Goal: Transaction & Acquisition: Purchase product/service

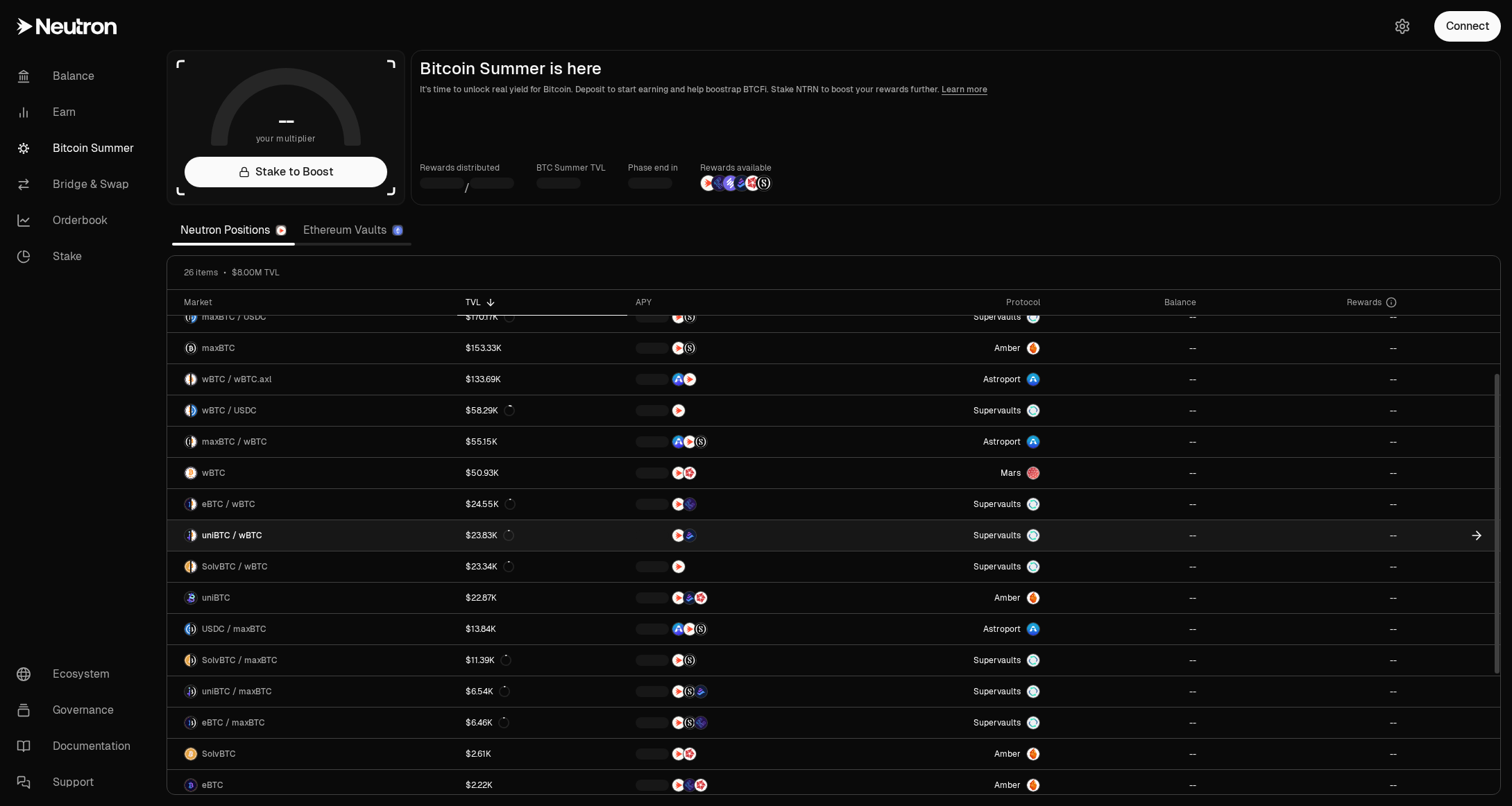
scroll to position [332, 0]
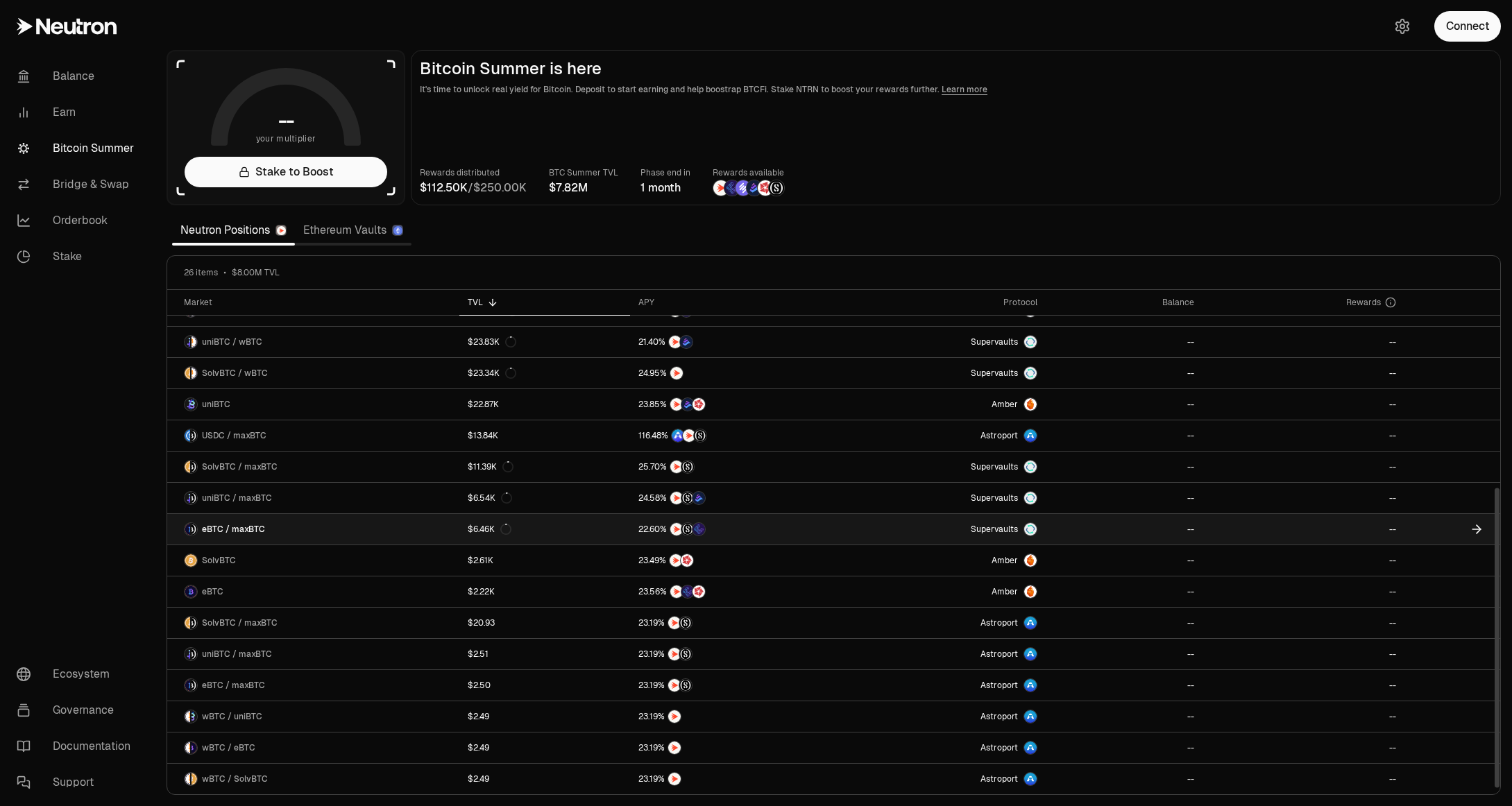
click at [244, 527] on span "eBTC / maxBTC" at bounding box center [233, 529] width 63 height 11
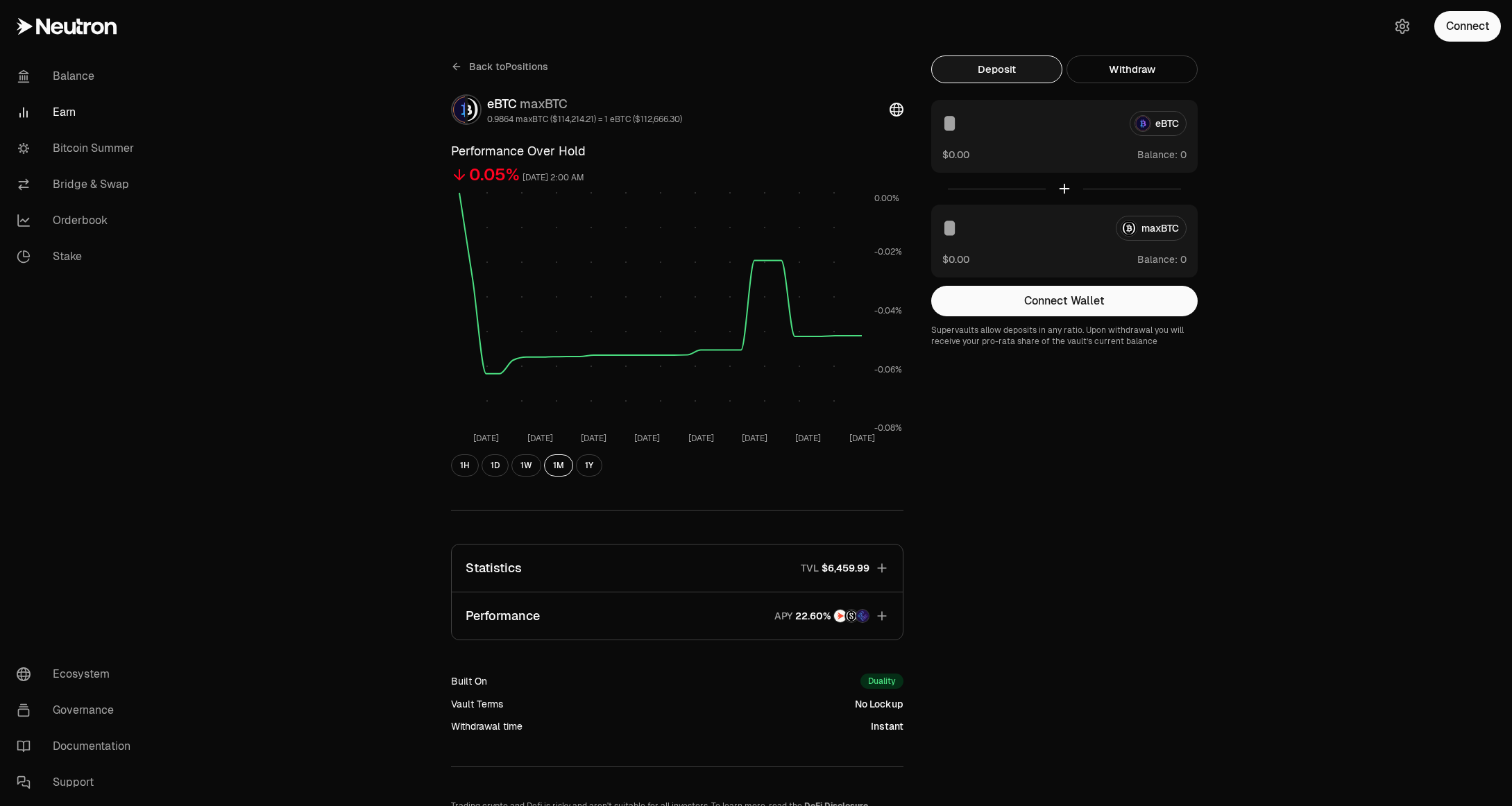
click at [508, 61] on span "Back to Positions" at bounding box center [508, 66] width 79 height 14
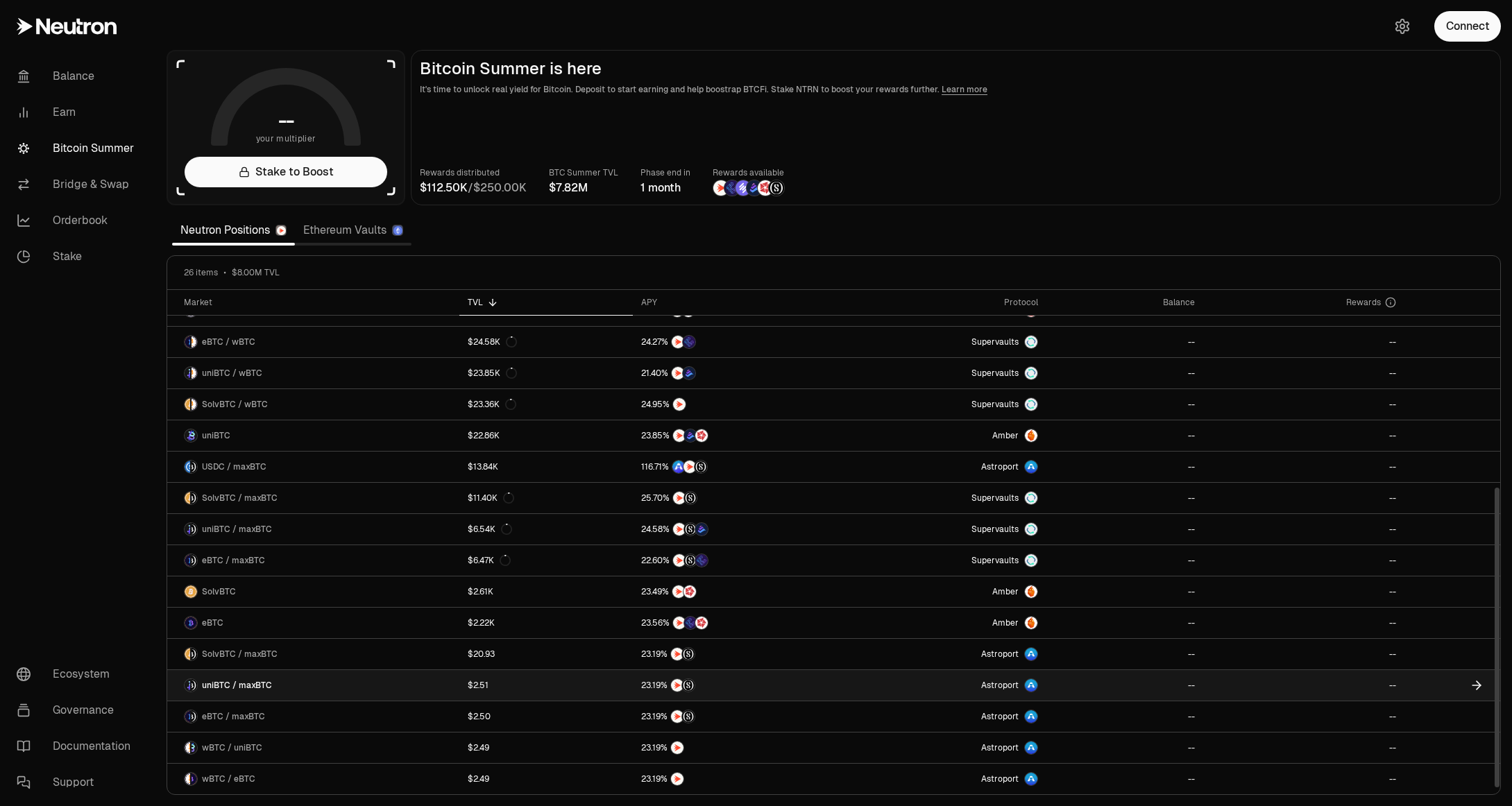
scroll to position [332, 0]
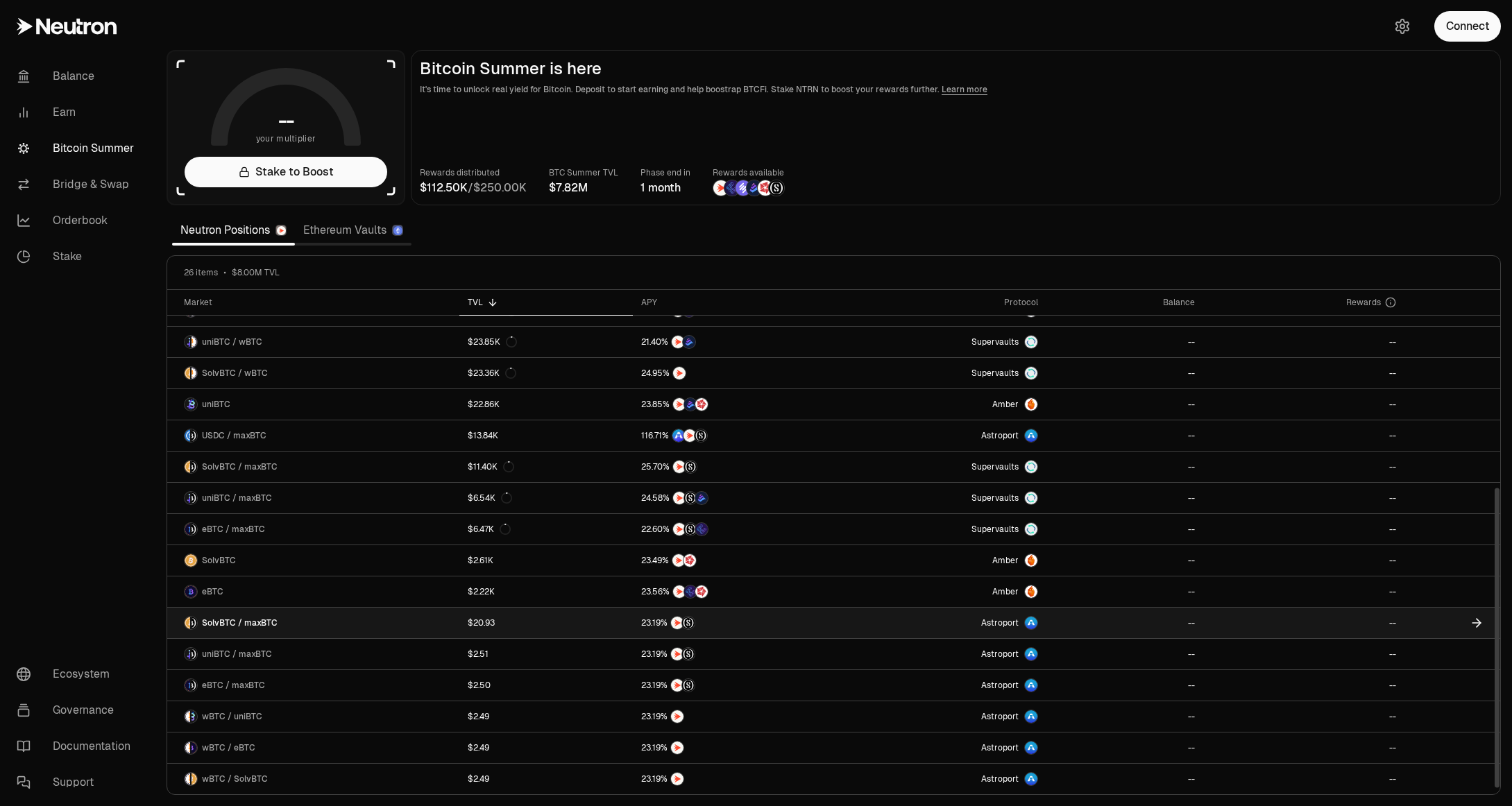
click at [276, 631] on link "SolvBTC / maxBTC" at bounding box center [313, 622] width 292 height 31
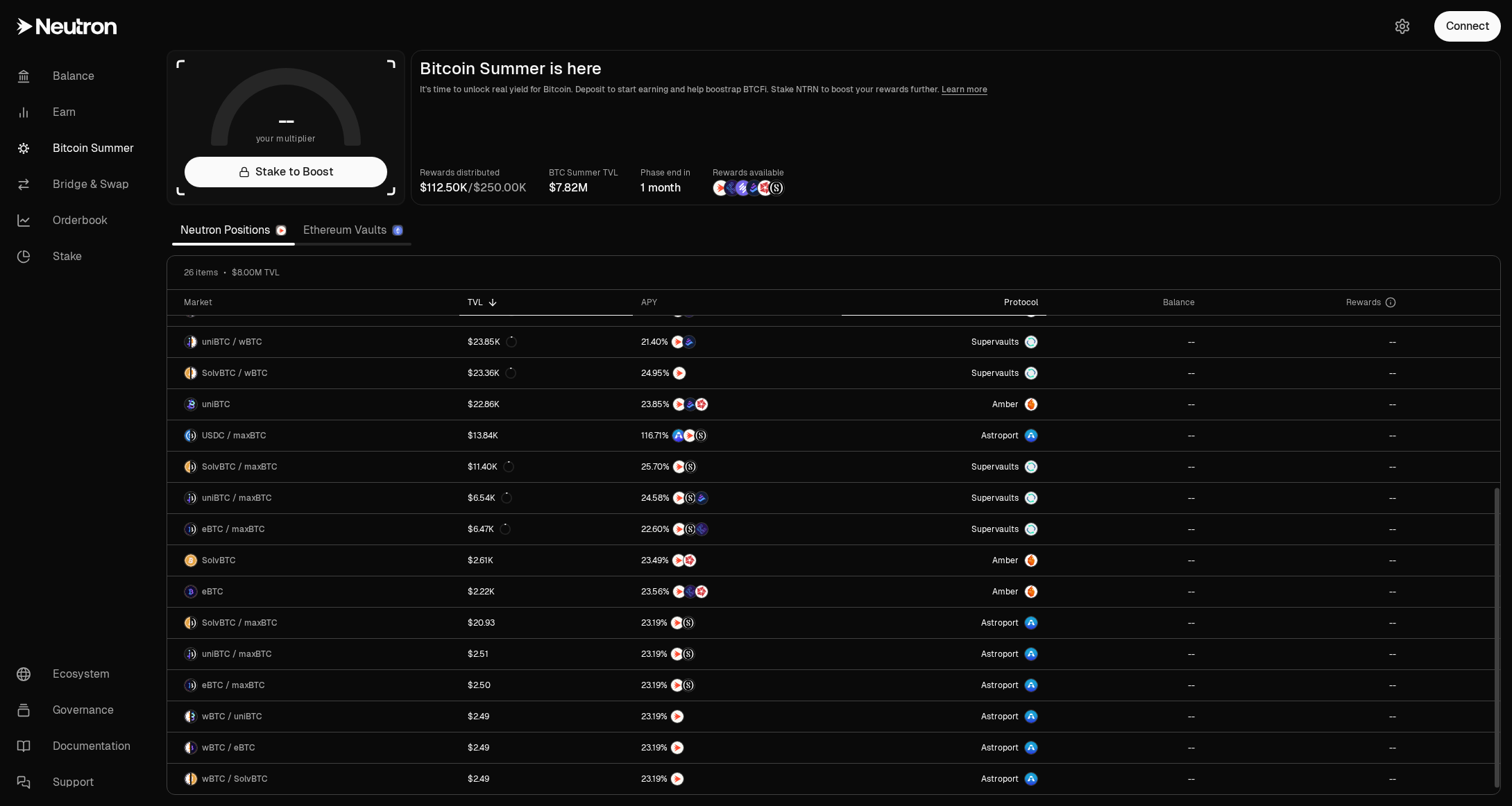
click at [1031, 301] on div "Protocol" at bounding box center [944, 302] width 188 height 11
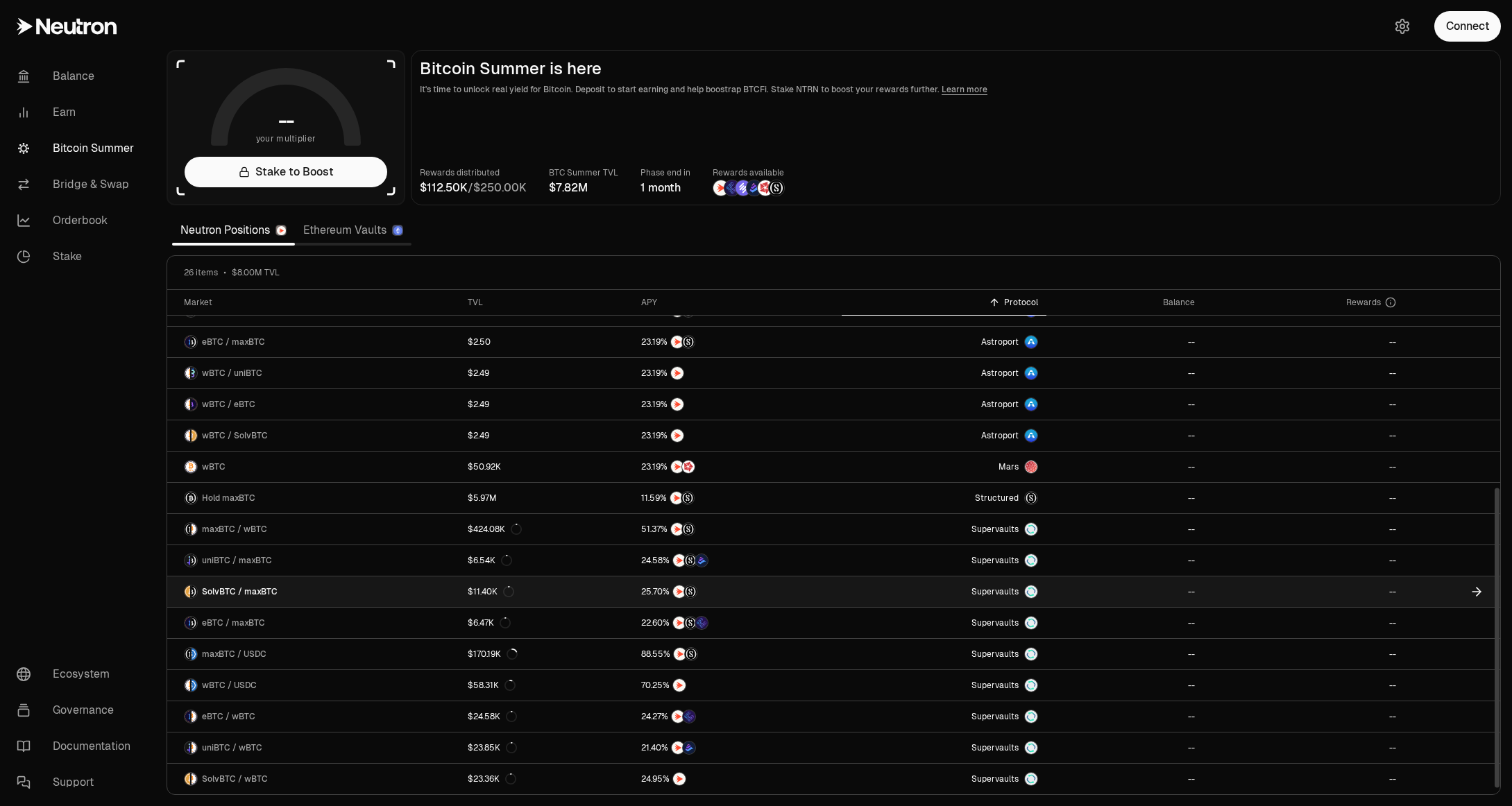
click at [219, 589] on span "SolvBTC / maxBTC" at bounding box center [239, 592] width 76 height 11
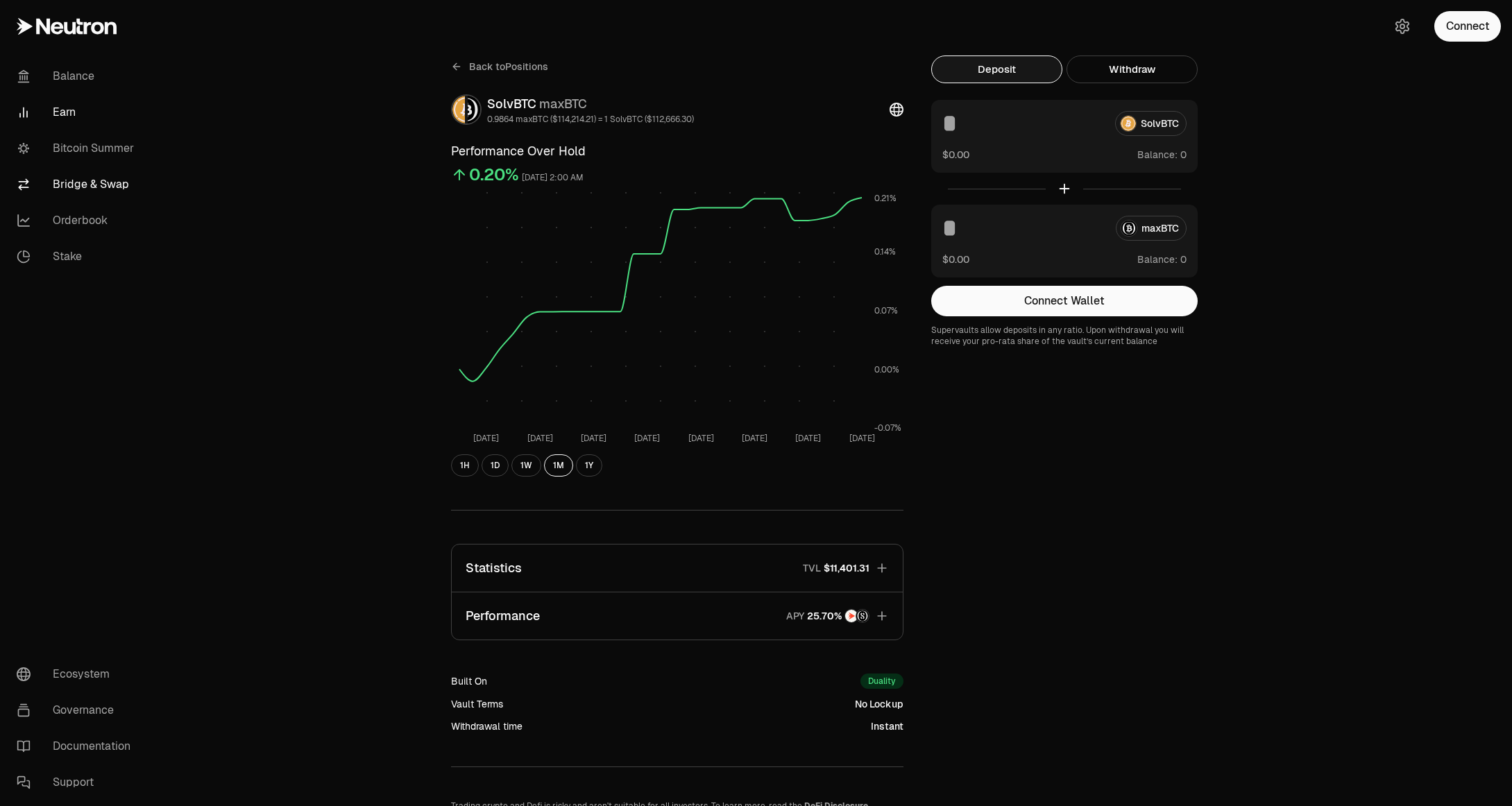
click at [92, 178] on link "Bridge & Swap" at bounding box center [78, 184] width 144 height 36
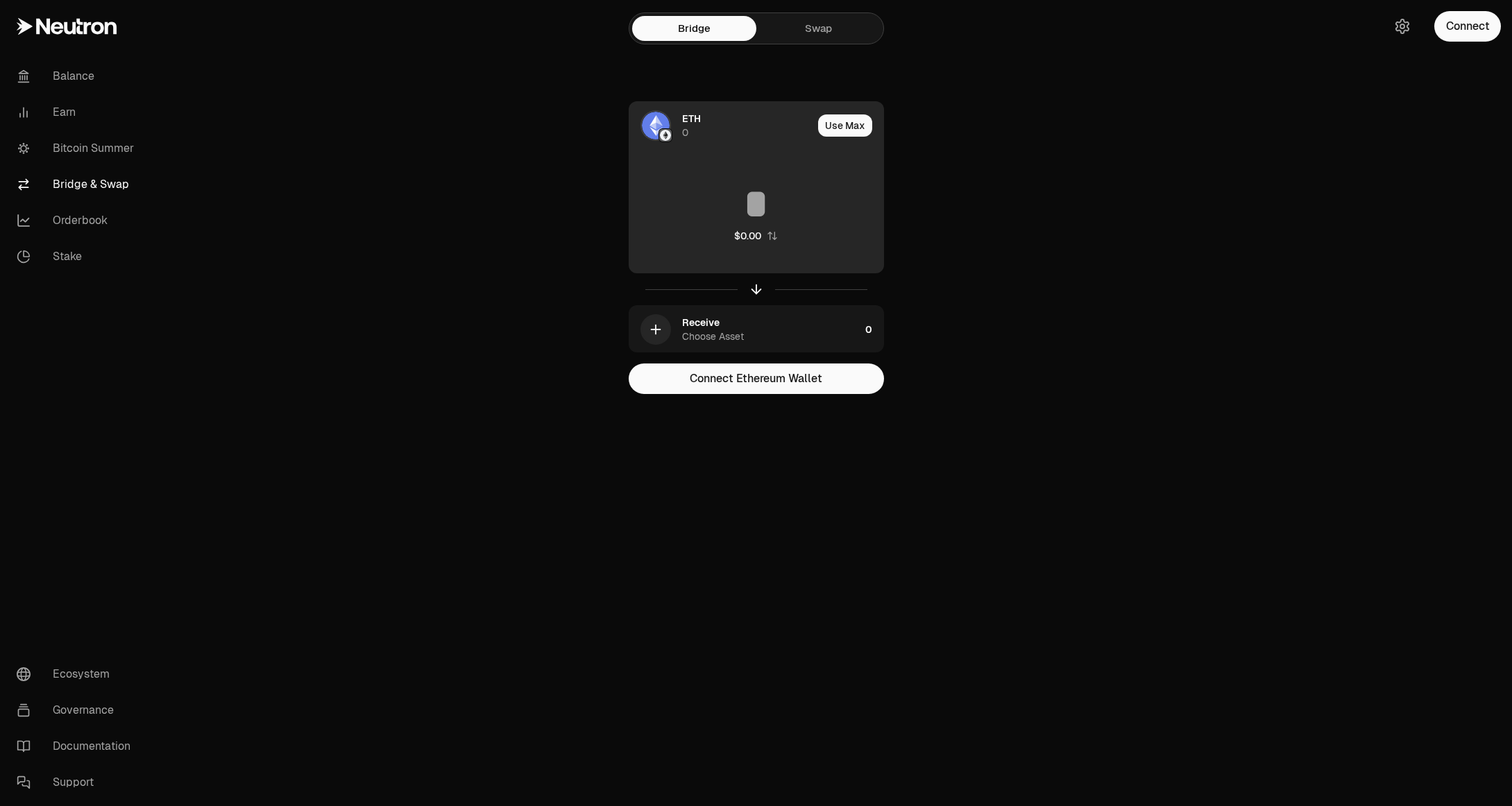
click at [723, 127] on div "ETH 0" at bounding box center [747, 125] width 130 height 28
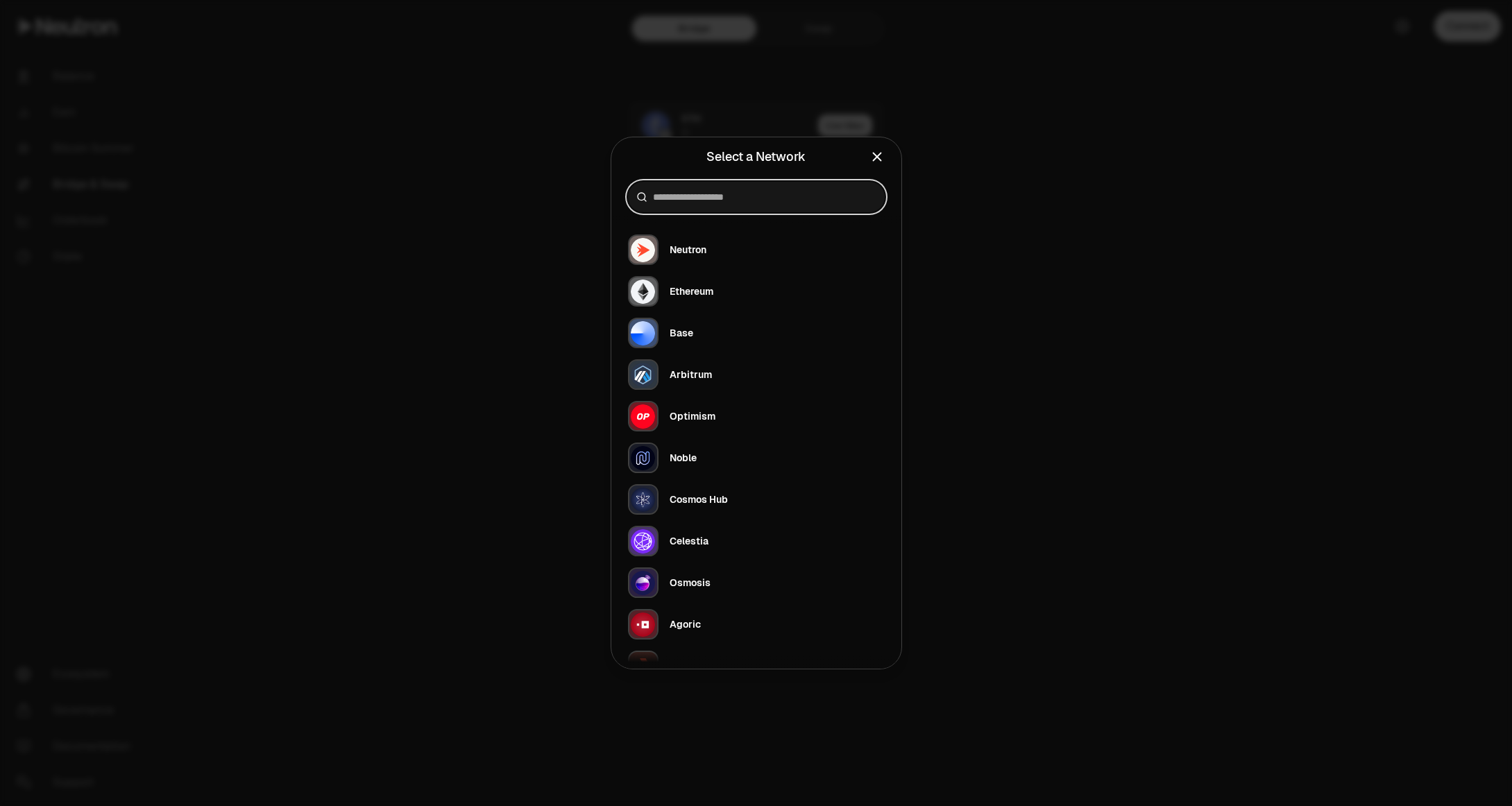
click at [759, 194] on input at bounding box center [764, 196] width 224 height 14
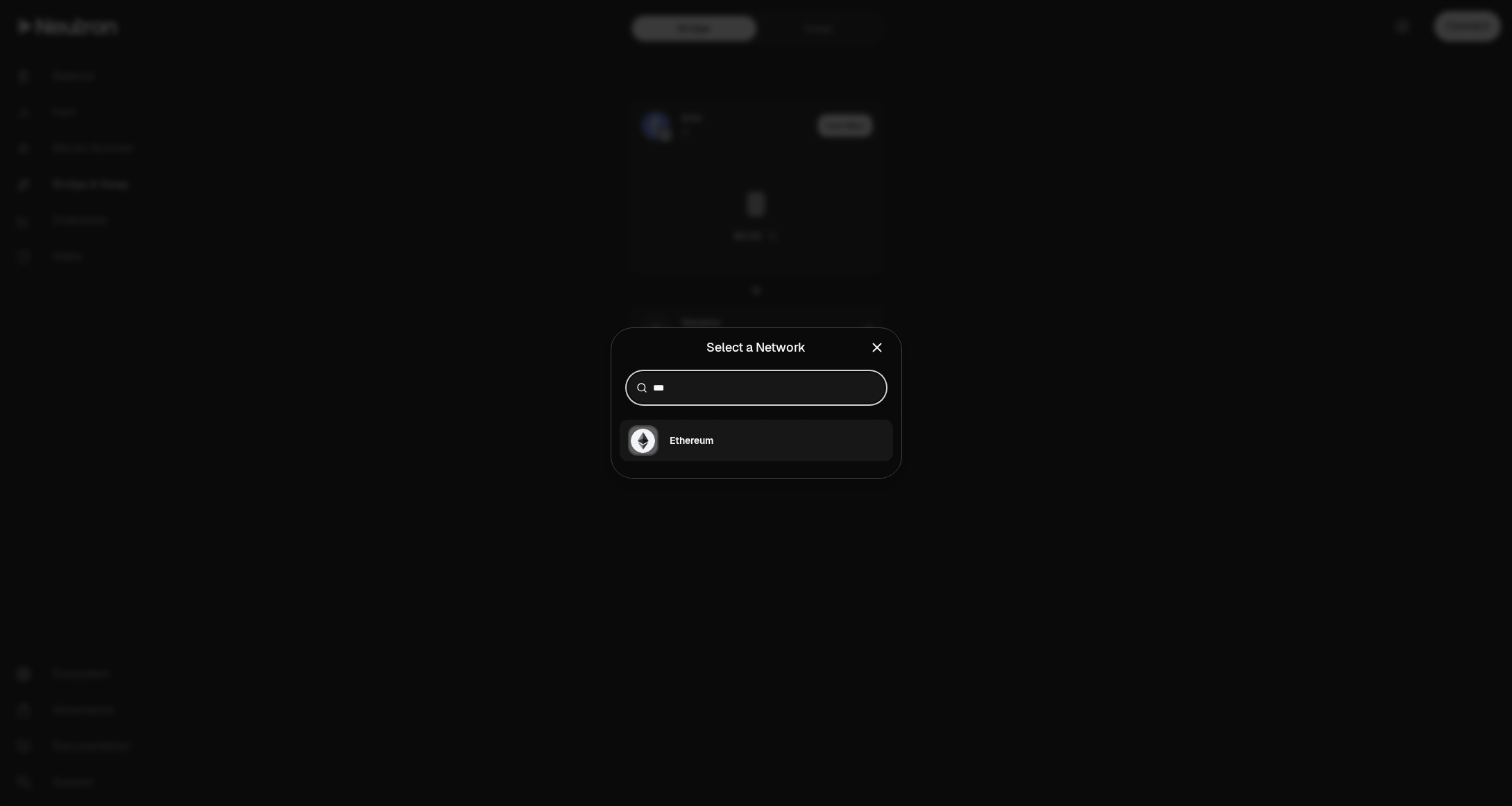
type input "***"
click at [708, 461] on button "Ethereum" at bounding box center [756, 440] width 273 height 41
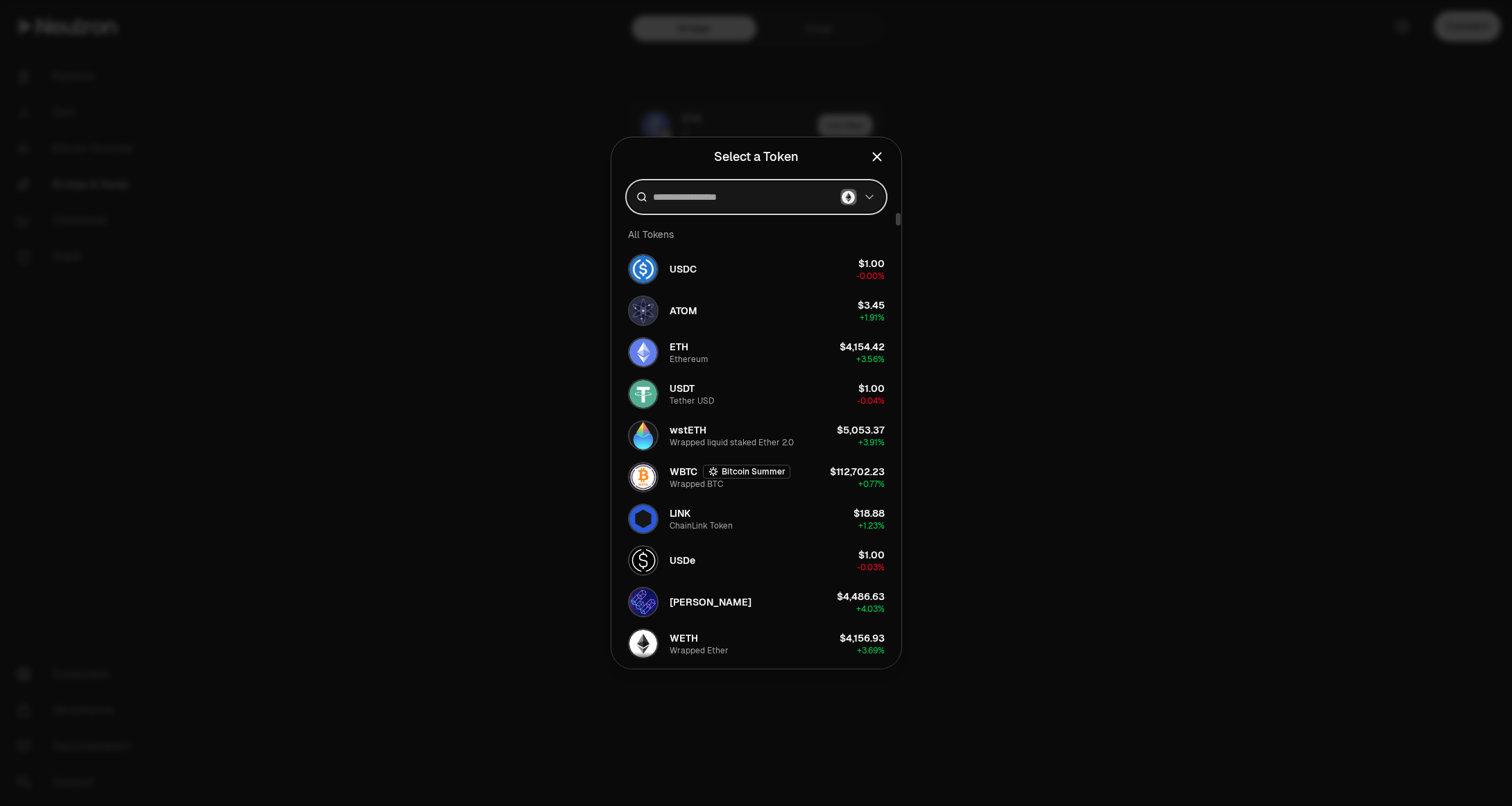
click at [761, 201] on input at bounding box center [743, 196] width 182 height 14
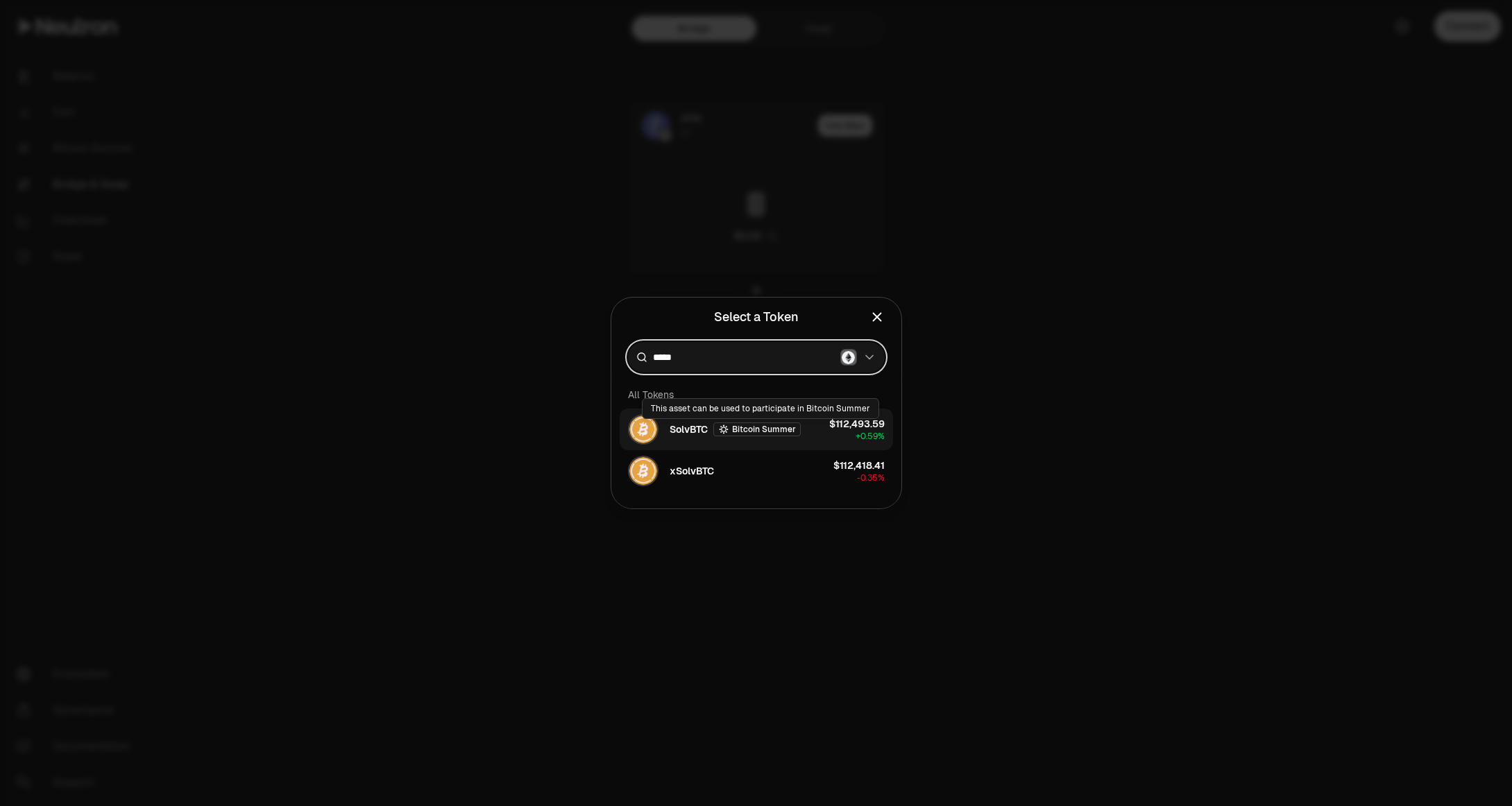
type input "*****"
click at [679, 435] on span "SolvBTC" at bounding box center [688, 429] width 38 height 14
